Goal: Navigation & Orientation: Find specific page/section

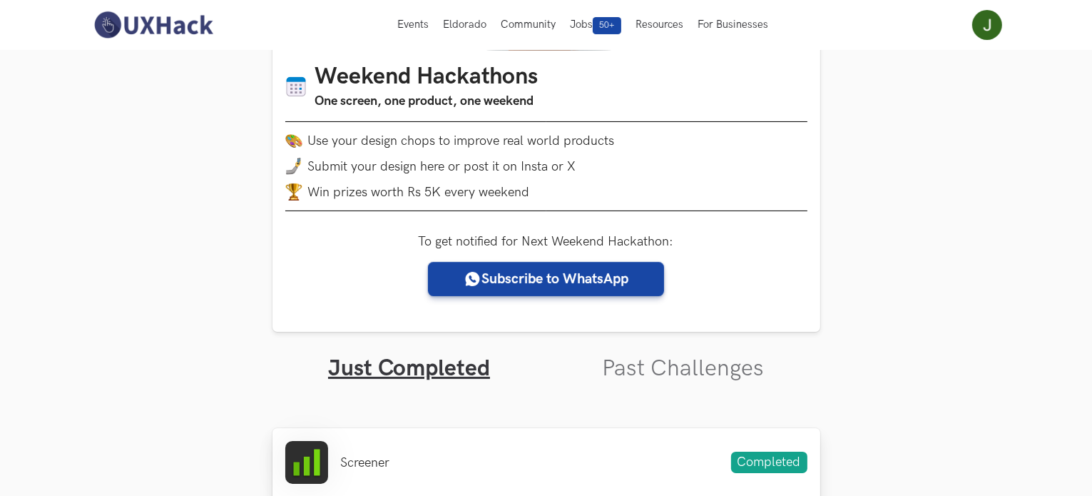
scroll to position [143, 0]
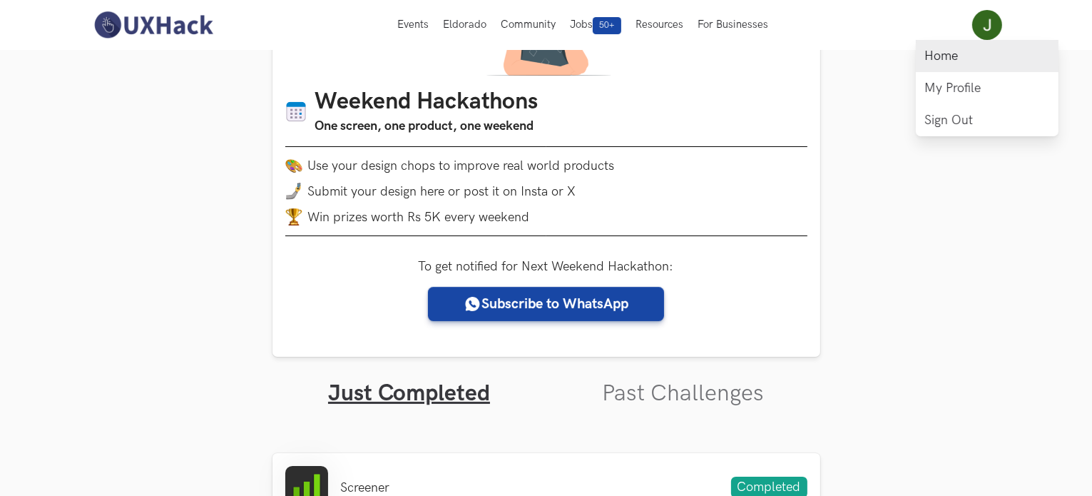
click at [947, 50] on link "Home" at bounding box center [987, 56] width 143 height 32
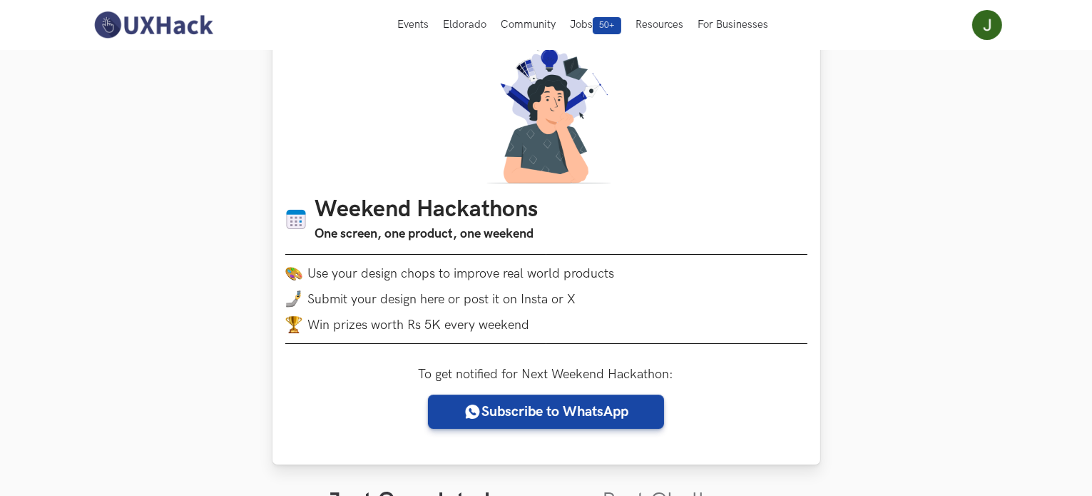
scroll to position [0, 0]
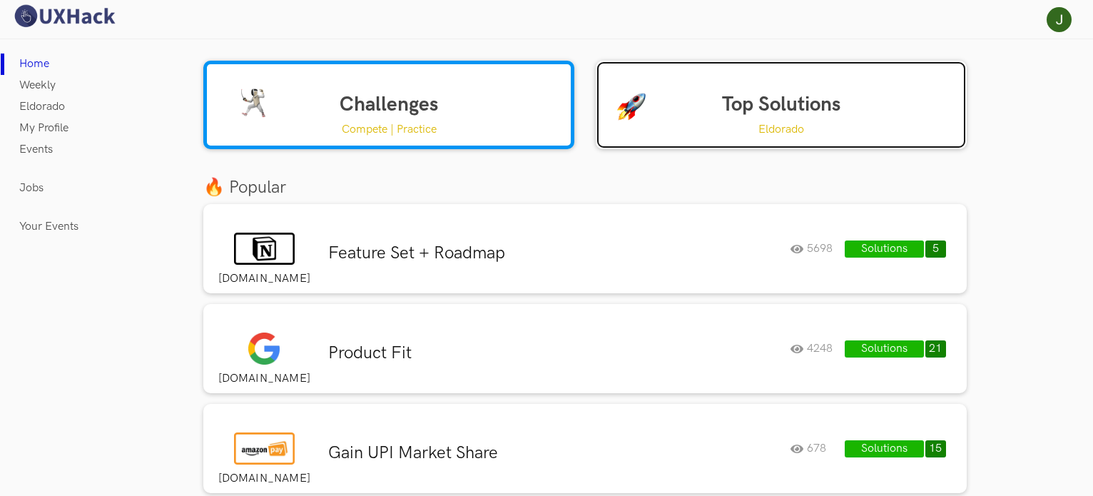
click at [692, 99] on link "Top Solutions Eldorado" at bounding box center [781, 105] width 371 height 88
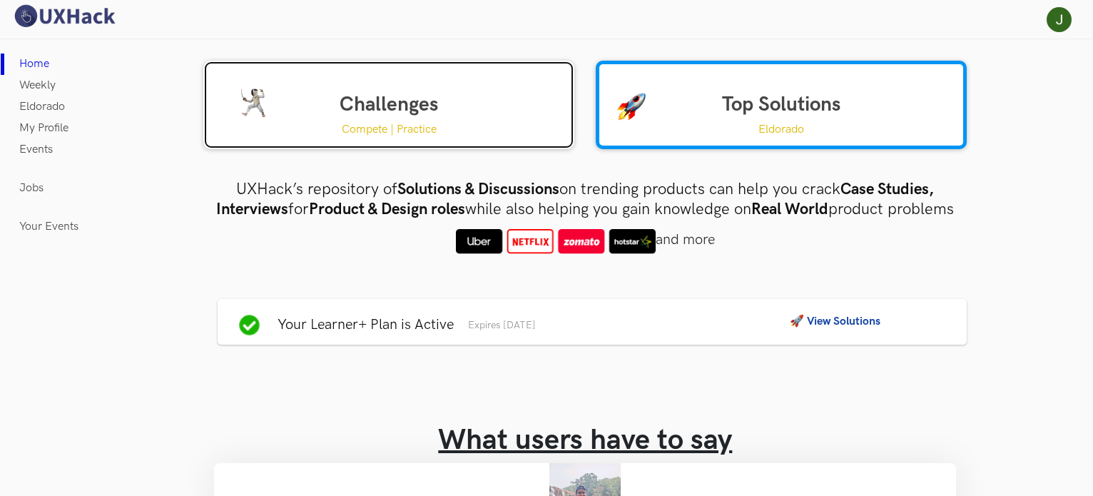
click at [509, 99] on link "Challenges Compete | Practice" at bounding box center [388, 105] width 371 height 88
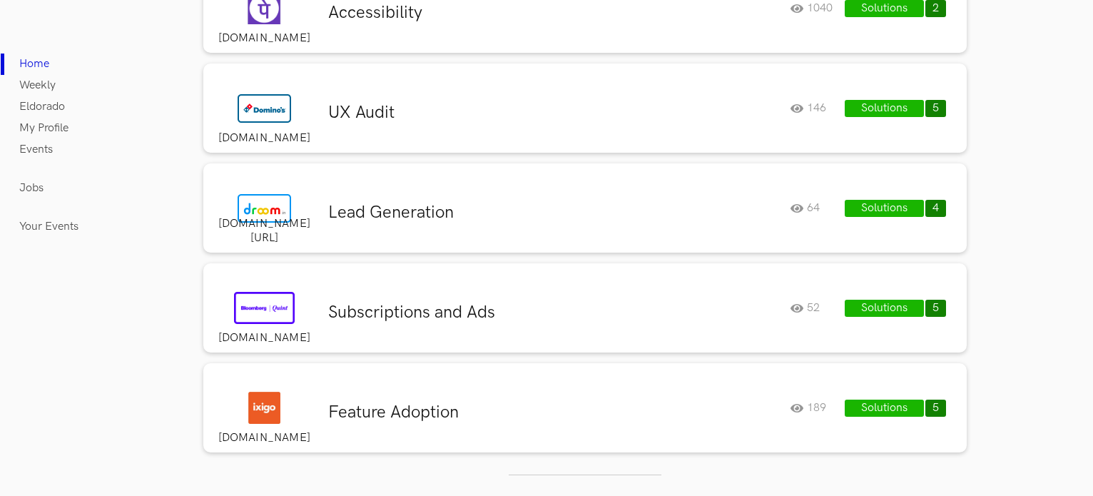
scroll to position [6477, 0]
